Goal: Task Accomplishment & Management: Complete application form

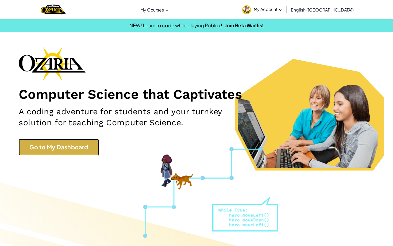
click at [84, 147] on link "Go to My Dashboard" at bounding box center [59, 147] width 80 height 17
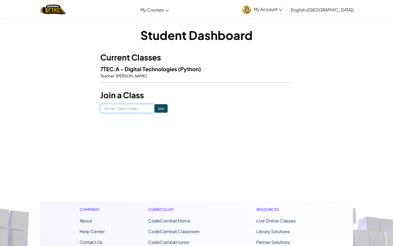
click at [137, 108] on input at bounding box center [127, 108] width 54 height 9
type input "BestFindTown"
click at [154, 106] on input "Join" at bounding box center [160, 108] width 13 height 9
click at [134, 107] on input at bounding box center [127, 108] width 54 height 9
type input "BestFindTown"
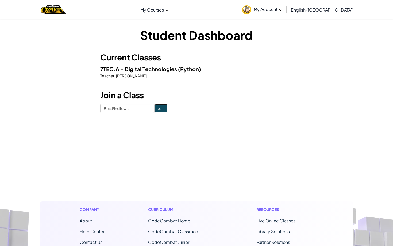
click at [155, 104] on input "Join" at bounding box center [160, 108] width 13 height 9
click at [177, 65] on h5 "7TEC.A - Digital Technologies (Python)" at bounding box center [196, 69] width 192 height 8
click at [185, 69] on span "(Python)" at bounding box center [189, 68] width 23 height 7
click at [183, 73] on p "Teacher : [PERSON_NAME]" at bounding box center [196, 75] width 192 height 5
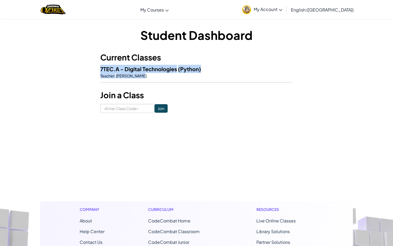
click at [183, 73] on p "Teacher : [PERSON_NAME]" at bounding box center [196, 75] width 192 height 5
click at [285, 13] on link "My Account" at bounding box center [261, 9] width 45 height 17
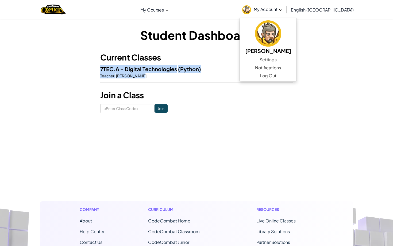
click at [285, 6] on link "My Account" at bounding box center [261, 9] width 45 height 17
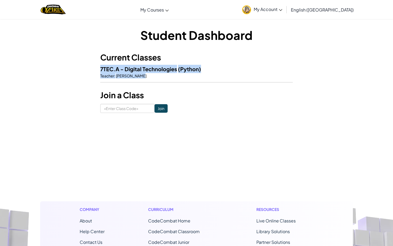
click at [285, 10] on link "My Account" at bounding box center [261, 9] width 45 height 17
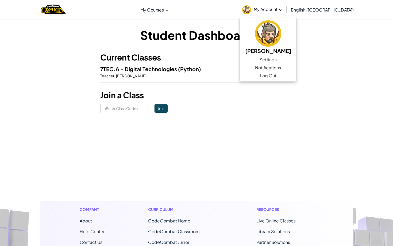
click at [270, 10] on div "Toggle navigation My Courses Ozaria Classroom CodeCombat Classroom AI League Es…" at bounding box center [196, 9] width 395 height 19
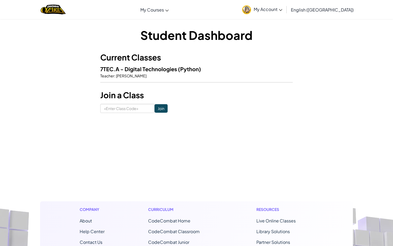
click at [282, 10] on span "My Account" at bounding box center [268, 9] width 29 height 6
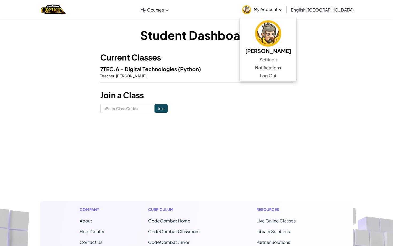
click at [282, 10] on span "My Account" at bounding box center [268, 9] width 29 height 6
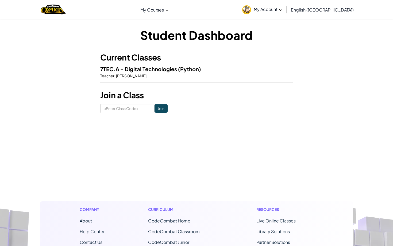
click at [282, 10] on span "My Account" at bounding box center [268, 9] width 29 height 6
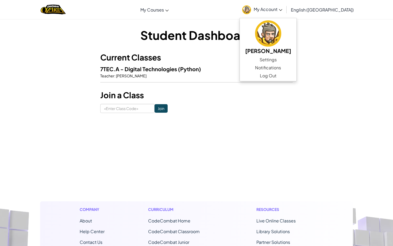
click at [282, 10] on span "My Account" at bounding box center [268, 9] width 29 height 6
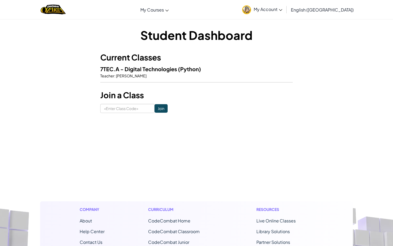
click at [282, 10] on span "My Account" at bounding box center [268, 9] width 29 height 6
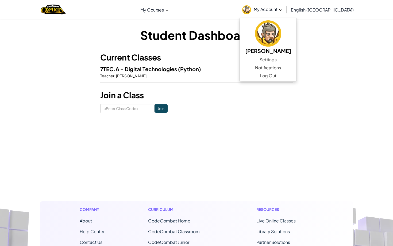
drag, startPoint x: 286, startPoint y: 10, endPoint x: 96, endPoint y: 17, distance: 190.3
click at [99, 17] on div "Toggle navigation My Courses Ozaria Classroom CodeCombat Classroom AI League Es…" at bounding box center [196, 9] width 395 height 19
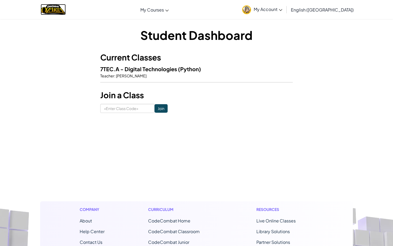
click at [65, 8] on img "Home" at bounding box center [53, 9] width 25 height 11
